Goal: Information Seeking & Learning: Learn about a topic

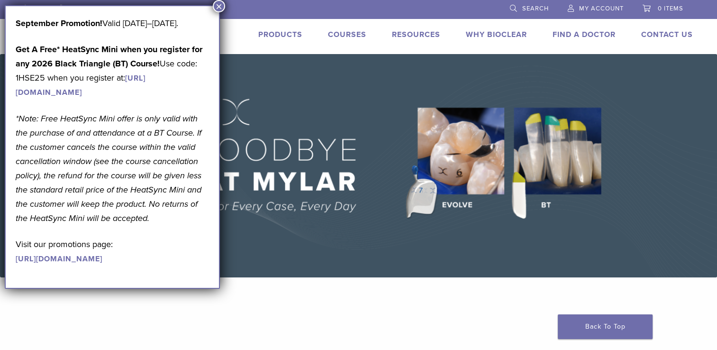
click at [347, 34] on link "Courses" at bounding box center [347, 34] width 38 height 9
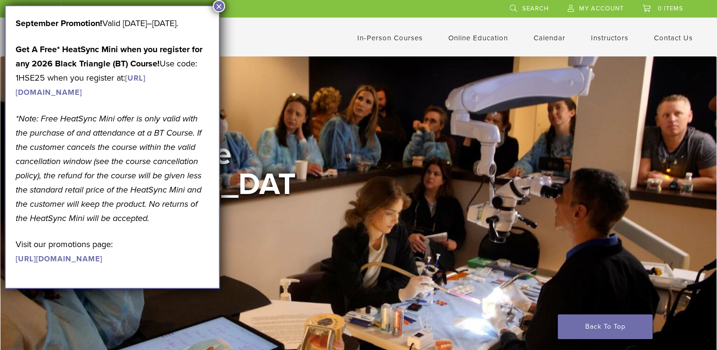
click at [220, 6] on button "×" at bounding box center [219, 6] width 12 height 12
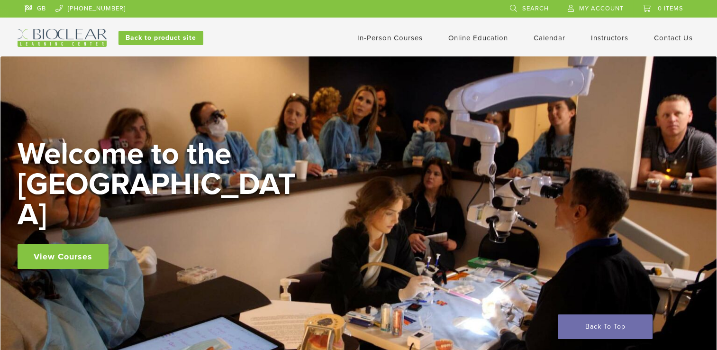
click at [404, 35] on link "In-Person Courses" at bounding box center [389, 38] width 65 height 9
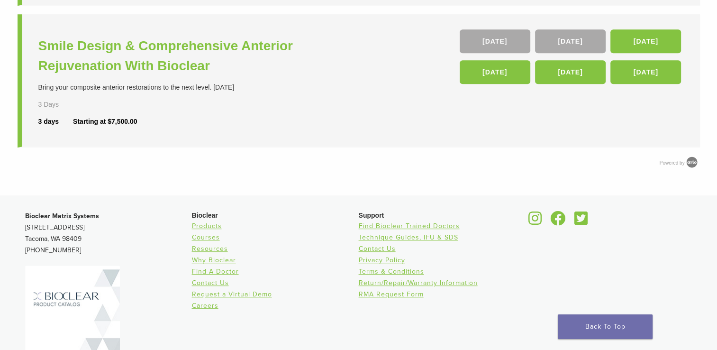
scroll to position [537, 0]
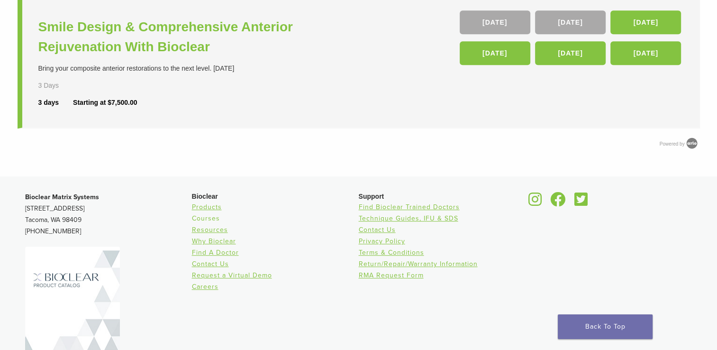
click at [208, 216] on link "Courses" at bounding box center [206, 218] width 28 height 8
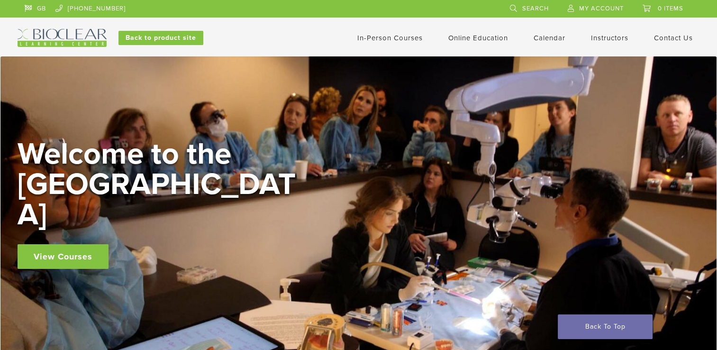
click at [208, 216] on h2 "Welcome to the [GEOGRAPHIC_DATA]" at bounding box center [160, 184] width 284 height 91
click at [488, 39] on link "Online Education" at bounding box center [478, 38] width 60 height 9
click at [470, 54] on link "Interactive" at bounding box center [478, 54] width 57 height 21
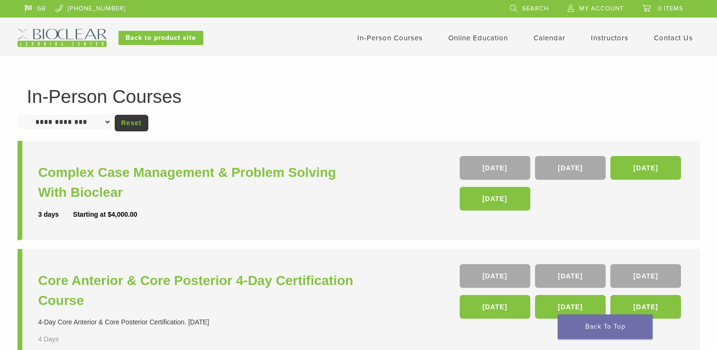
scroll to position [537, 0]
